Goal: Task Accomplishment & Management: Complete application form

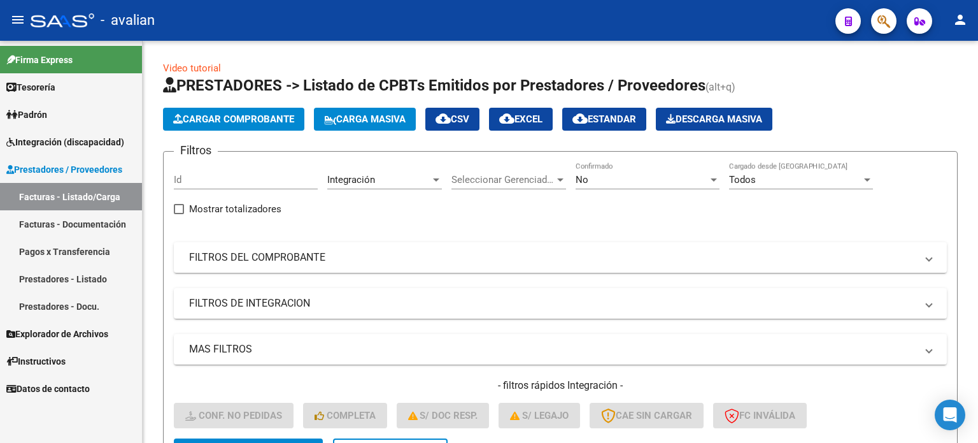
click at [55, 147] on span "Integración (discapacidad)" at bounding box center [65, 142] width 118 height 14
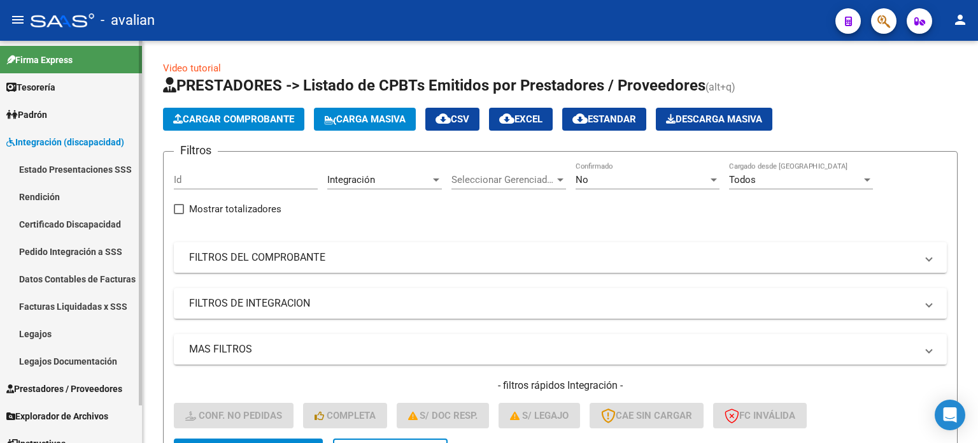
click at [45, 337] on link "Legajos" at bounding box center [71, 333] width 142 height 27
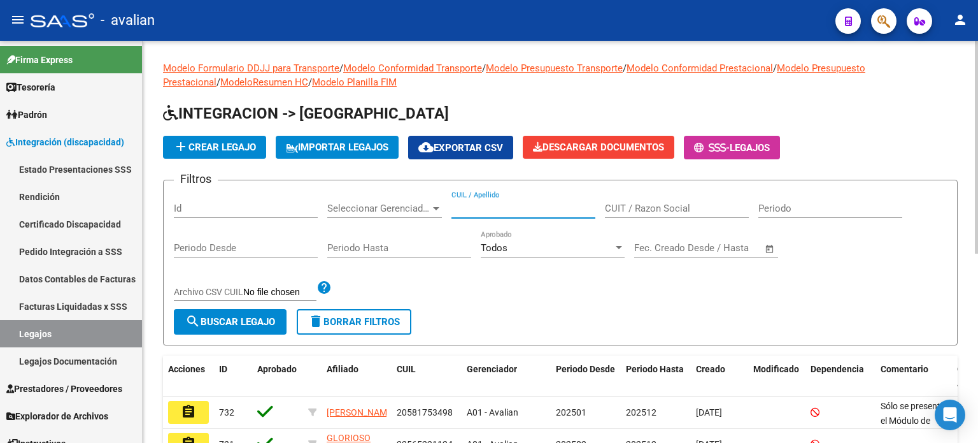
click at [492, 206] on input "CUIL / Apellido" at bounding box center [523, 208] width 144 height 11
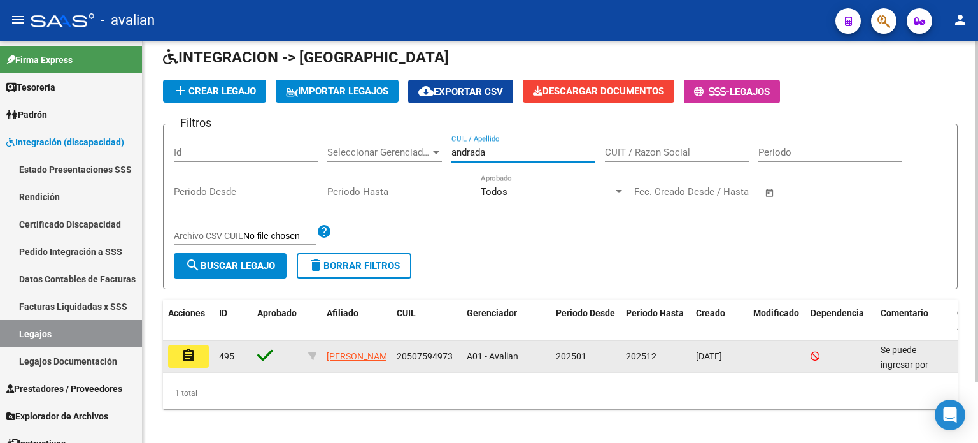
scroll to position [71, 0]
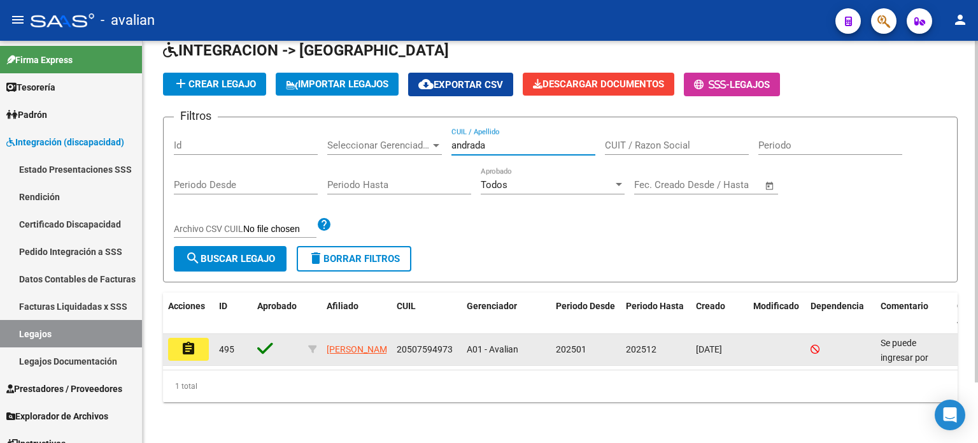
type input "andrada"
click at [194, 346] on mat-icon "assignment" at bounding box center [188, 348] width 15 height 15
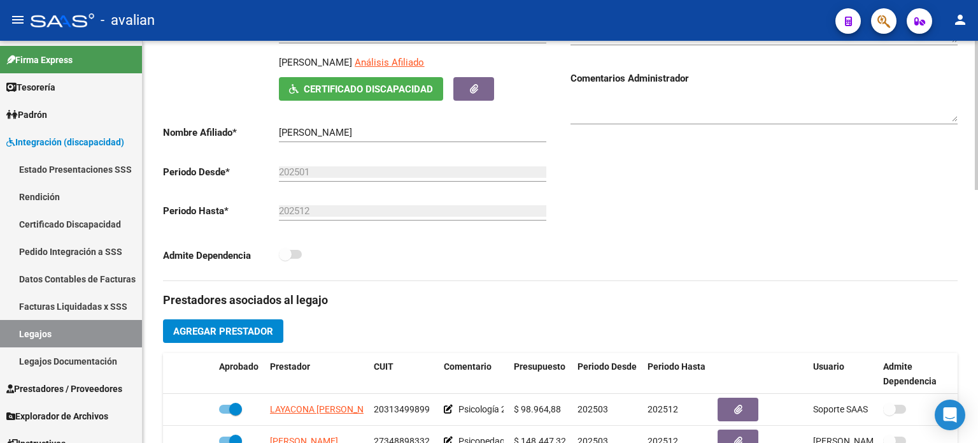
scroll to position [339, 0]
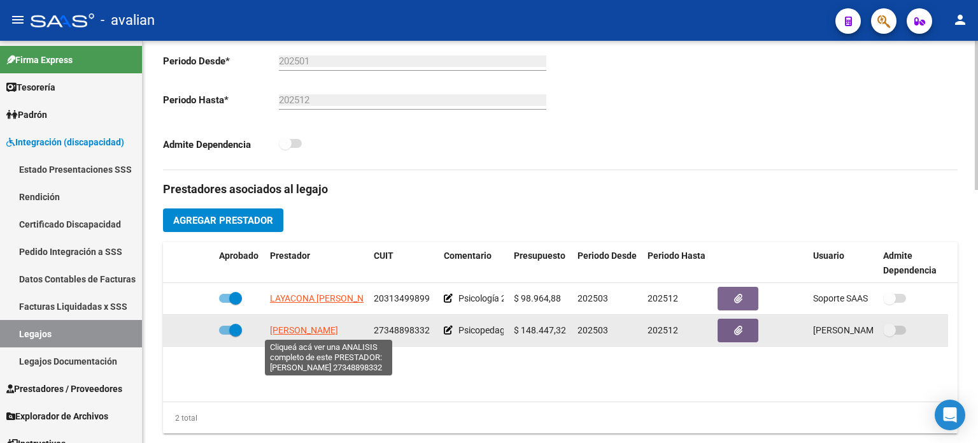
click at [318, 333] on span "[PERSON_NAME]" at bounding box center [304, 330] width 68 height 10
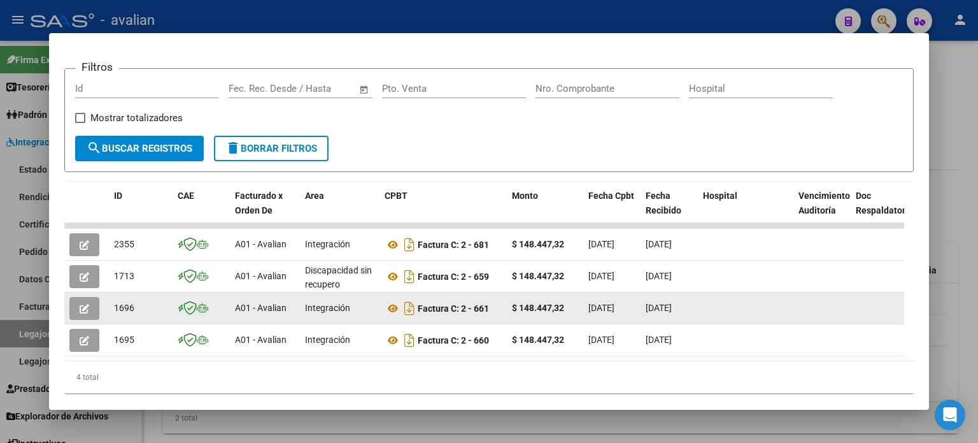
scroll to position [201, 0]
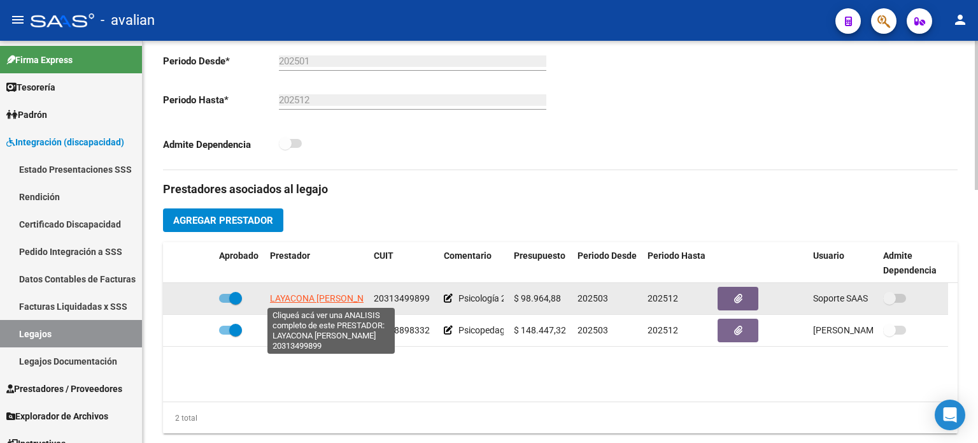
click at [334, 300] on span "LAYACONA [PERSON_NAME]" at bounding box center [327, 298] width 115 height 10
type textarea "20313499899"
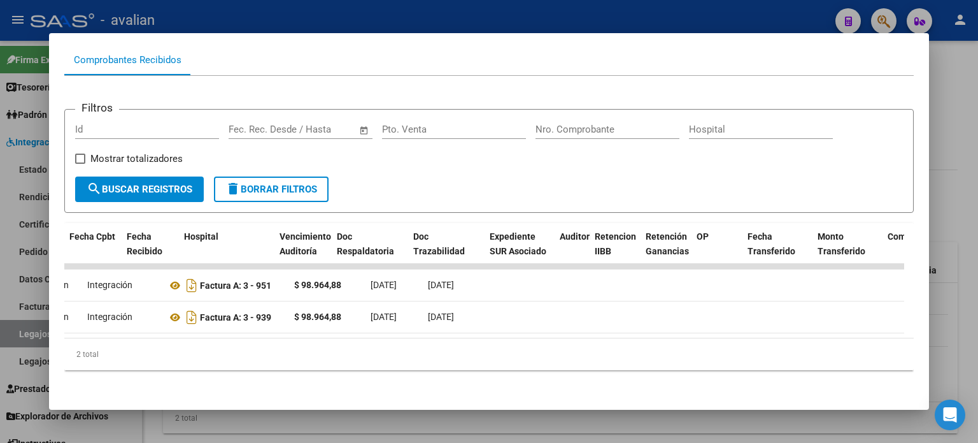
scroll to position [0, 0]
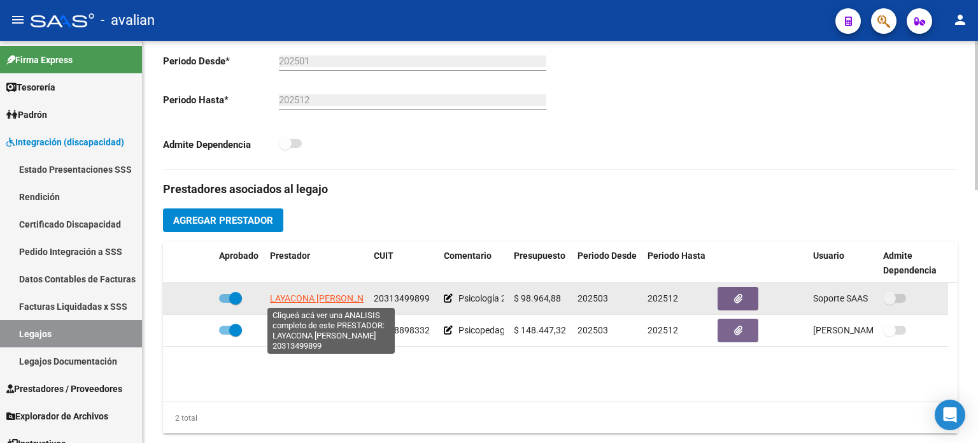
click at [309, 297] on span "LAYACONA [PERSON_NAME]" at bounding box center [327, 298] width 115 height 10
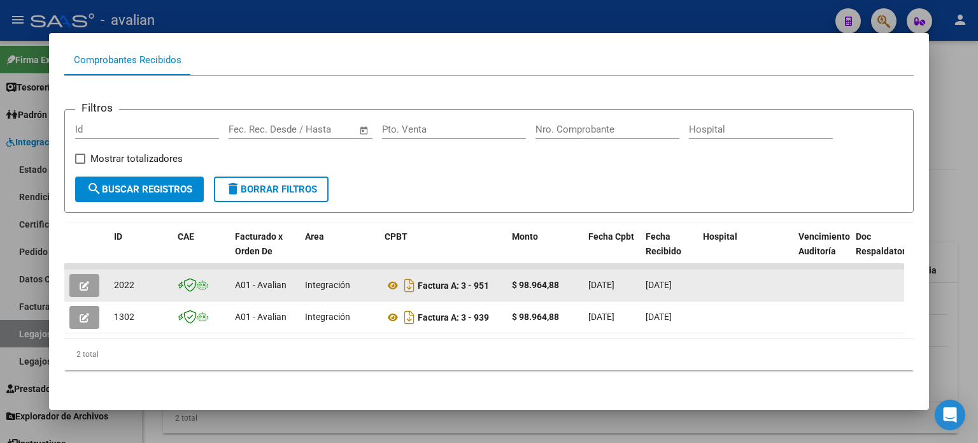
scroll to position [137, 0]
click at [92, 275] on button "button" at bounding box center [84, 285] width 30 height 23
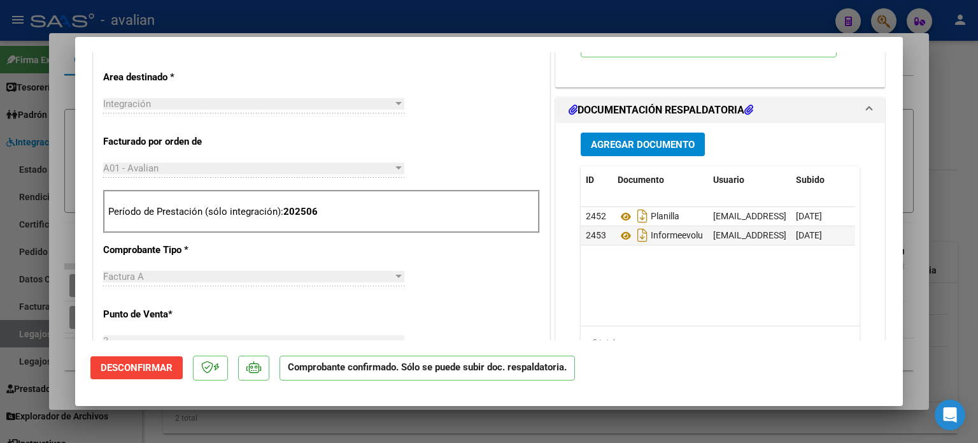
scroll to position [467, 0]
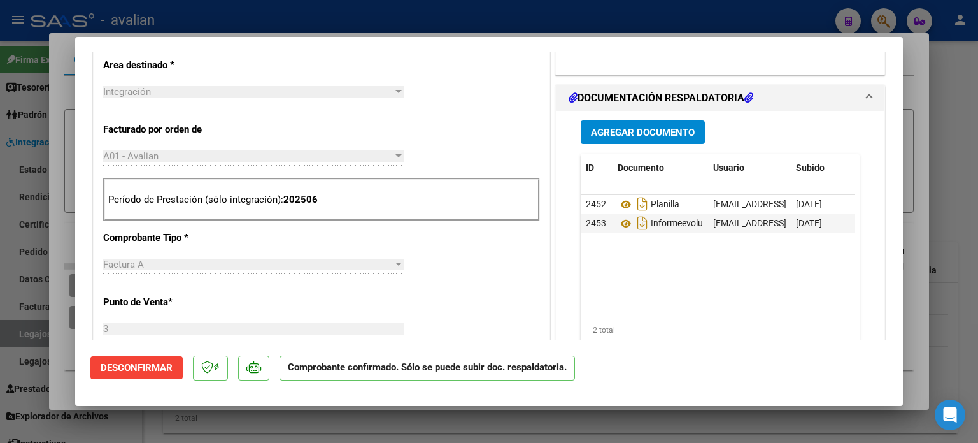
type input "$ 0,00"
